Goal: Task Accomplishment & Management: Manage account settings

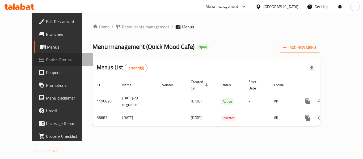
click at [46, 59] on span "Choice Groups" at bounding box center [67, 60] width 42 height 6
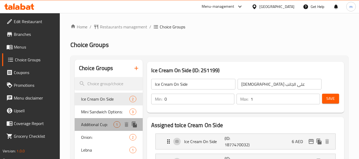
click at [89, 125] on span "Additional Cup:" at bounding box center [97, 124] width 32 height 6
type input "Additional Cup:"
type input "كوب اضافي:"
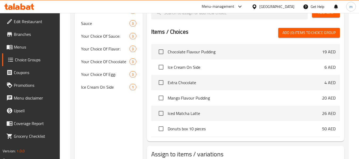
scroll to position [159, 0]
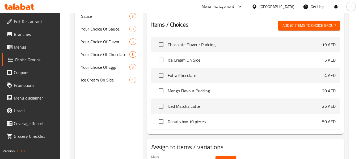
click at [27, 3] on div at bounding box center [19, 6] width 39 height 11
click at [28, 7] on icon at bounding box center [19, 6] width 30 height 6
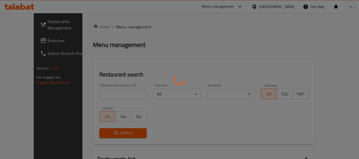
scroll to position [53, 0]
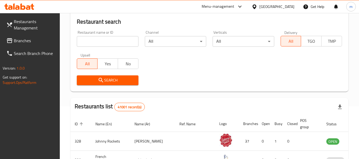
click at [24, 40] on span "Branches" at bounding box center [35, 40] width 42 height 6
